Goal: Task Accomplishment & Management: Use online tool/utility

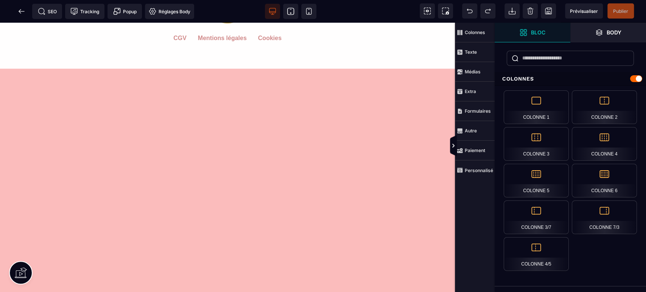
scroll to position [1205, 0]
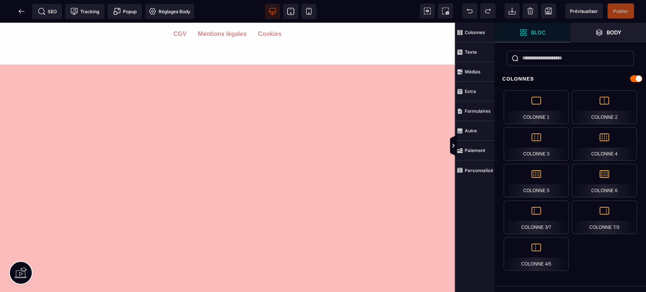
click at [21, 14] on icon at bounding box center [22, 12] width 8 height 8
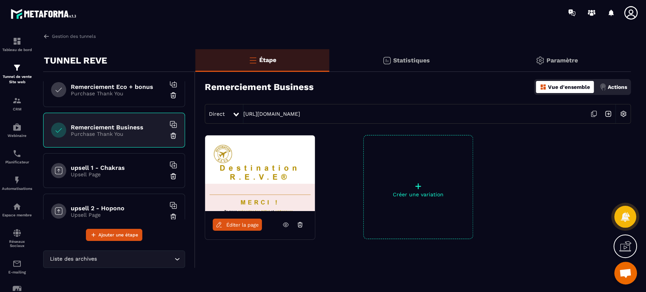
scroll to position [280, 0]
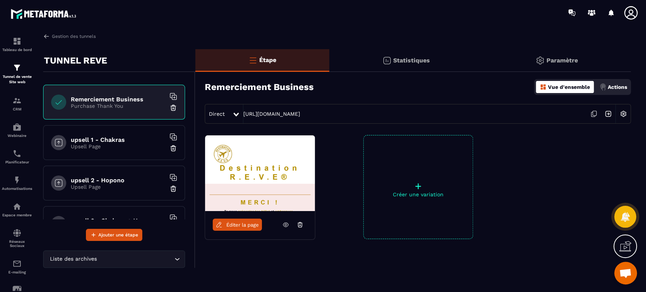
click at [128, 141] on h6 "upsell 1 - Chakras" at bounding box center [118, 139] width 95 height 7
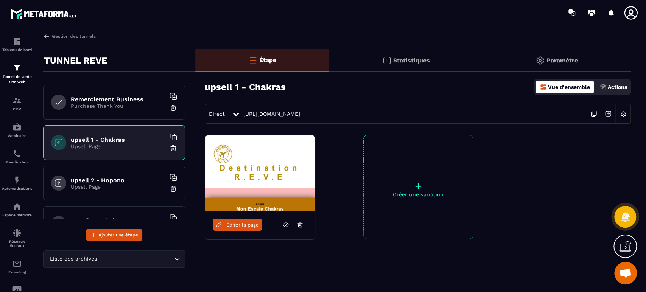
click at [249, 224] on span "Éditer la page" at bounding box center [242, 225] width 33 height 6
